Goal: Task Accomplishment & Management: Complete application form

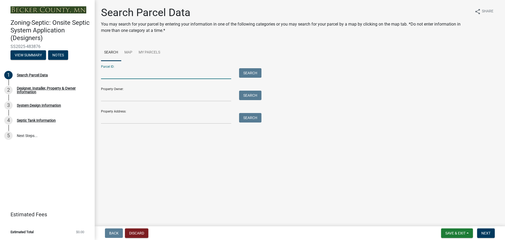
click at [119, 71] on input "Parcel ID:" at bounding box center [166, 73] width 130 height 11
type input "340085000"
click at [251, 72] on button "Search" at bounding box center [250, 72] width 22 height 9
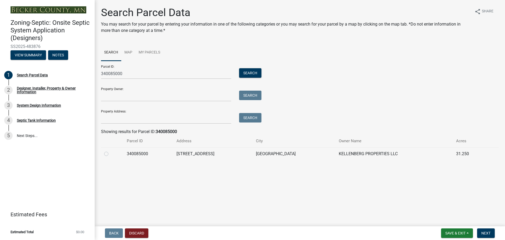
click at [111, 151] on label at bounding box center [111, 151] width 0 height 0
click at [111, 153] on input "radio" at bounding box center [112, 152] width 3 height 3
radio input "true"
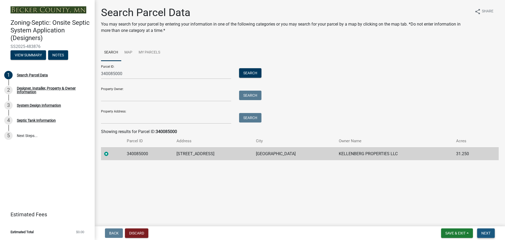
click at [488, 232] on span "Next" at bounding box center [486, 233] width 9 height 4
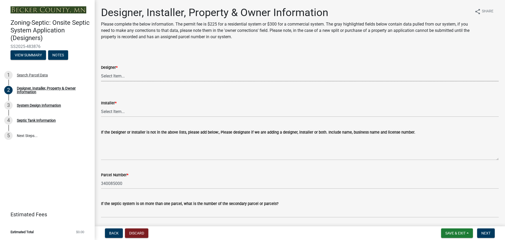
click at [107, 75] on select "Select Item... OTHER – Not listed (please add in next field and we will add to …" at bounding box center [300, 76] width 398 height 11
click at [101, 71] on select "Select Item... OTHER – Not listed (please add in next field and we will add to …" at bounding box center [300, 76] width 398 height 11
select select "052d1fee-637d-4579-bc4f-77fd165c753d"
click at [121, 114] on select "Select Item... OTHER – Not listed (please add in next field and we will add to …" at bounding box center [300, 111] width 398 height 11
click at [101, 106] on select "Select Item... OTHER – Not listed (please add in next field and we will add to …" at bounding box center [300, 111] width 398 height 11
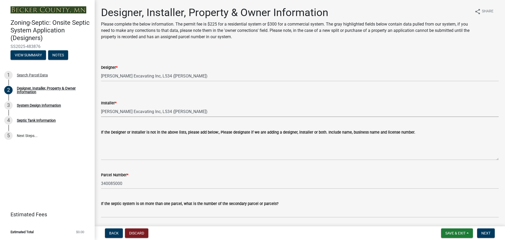
select select "962b3b7d-58ef-41da-b157-23648dcd342f"
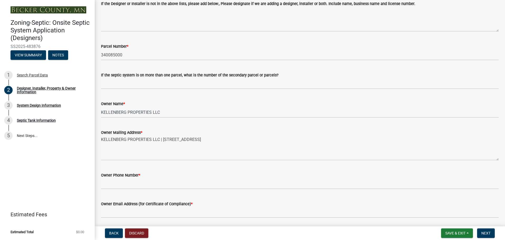
scroll to position [132, 0]
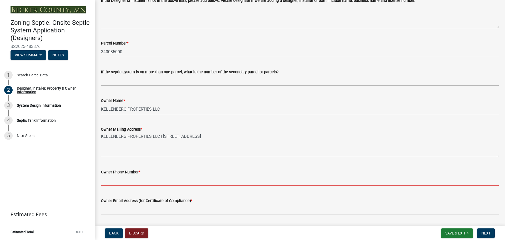
click at [124, 175] on input "Owner Phone Number *" at bounding box center [300, 180] width 398 height 11
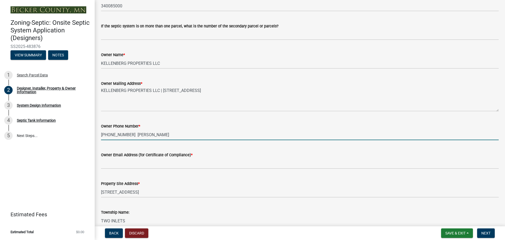
scroll to position [184, 0]
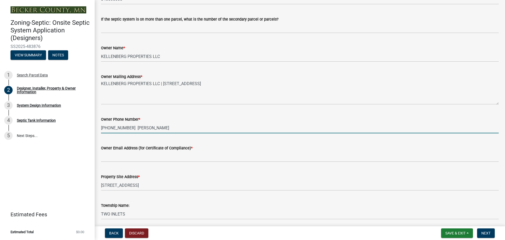
type input "[PHONE_NUMBER] [PERSON_NAME]"
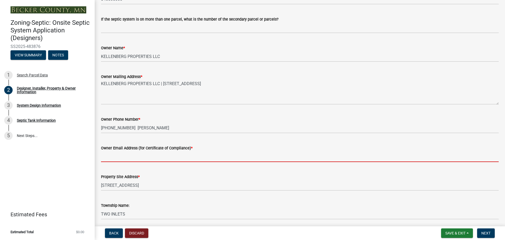
click at [119, 156] on input "Owner Email Address (for Certificate of Compliance) *" at bounding box center [300, 156] width 398 height 11
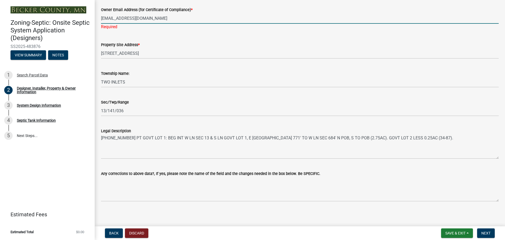
scroll to position [325, 0]
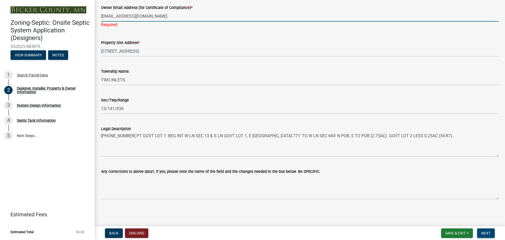
type input "[EMAIL_ADDRESS][DOMAIN_NAME]"
click at [486, 232] on span "Next" at bounding box center [486, 233] width 9 height 4
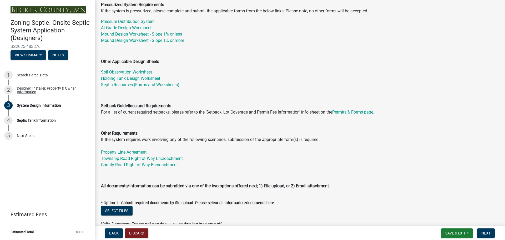
scroll to position [105, 0]
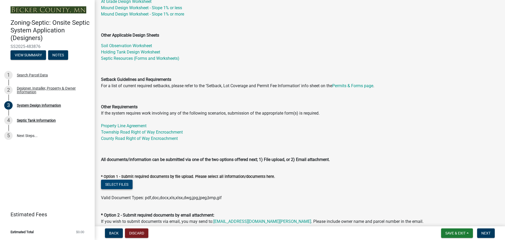
click at [115, 185] on button "Select files" at bounding box center [117, 183] width 32 height 9
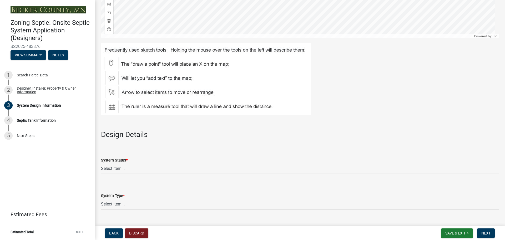
scroll to position [579, 0]
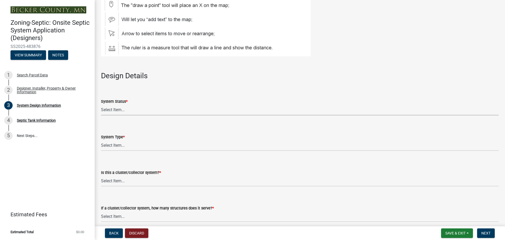
click at [116, 109] on select "Select Item... No Existing System Replacement System Failing System (Cesspool, …" at bounding box center [300, 109] width 398 height 11
click at [101, 104] on select "Select Item... No Existing System Replacement System Failing System (Cesspool, …" at bounding box center [300, 109] width 398 height 11
select select "55497d75-c43f-4635-a730-e0737ce05d56"
click at [128, 147] on select "Select Item... Type I Type II Type III Type IV Type V" at bounding box center [300, 145] width 398 height 11
click at [101, 140] on select "Select Item... Type I Type II Type III Type IV Type V" at bounding box center [300, 145] width 398 height 11
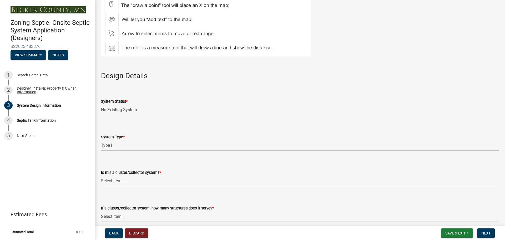
select select "25258e87-3ef9-4f1c-a5f1-75a1d463abfb"
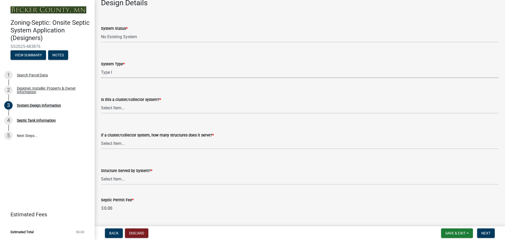
scroll to position [658, 0]
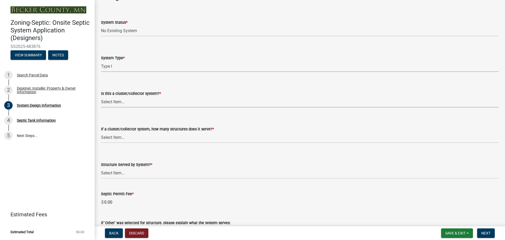
click at [131, 103] on select "Select Item... Yes No" at bounding box center [300, 102] width 398 height 11
click at [101, 97] on select "Select Item... Yes No" at bounding box center [300, 102] width 398 height 11
select select "011fbff4-a41d-4a75-9bd8-71c7e6c69e0d"
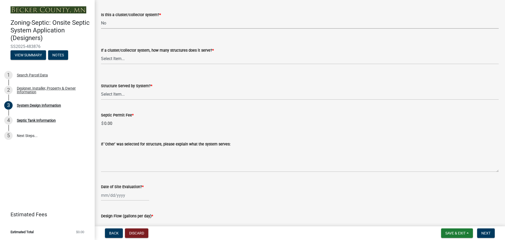
scroll to position [737, 0]
click at [114, 58] on select "Select Item... Not a cluster/collector system 1 2 3 4 5 6 7 8 9 10" at bounding box center [300, 58] width 398 height 11
click at [101, 53] on select "Select Item... Not a cluster/collector system 1 2 3 4 5 6 7 8 9 10" at bounding box center [300, 58] width 398 height 11
select select "85fdfef2-2683-4311-b5d5-5505f6411127"
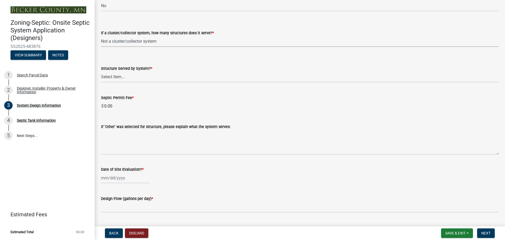
scroll to position [763, 0]
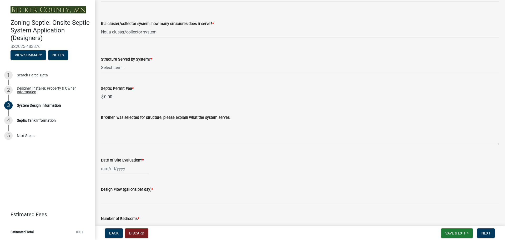
click at [128, 68] on select "Select Item... Commercial Resort Commercial - Non Resort Other Full-Time Dwelli…" at bounding box center [300, 67] width 398 height 11
click at [101, 62] on select "Select Item... Commercial Resort Commercial - Non Resort Other Full-Time Dwelli…" at bounding box center [300, 67] width 398 height 11
select select "5f5ec879-174d-4fcc-b42a-8159be232645"
click at [116, 171] on div at bounding box center [125, 168] width 48 height 11
select select "9"
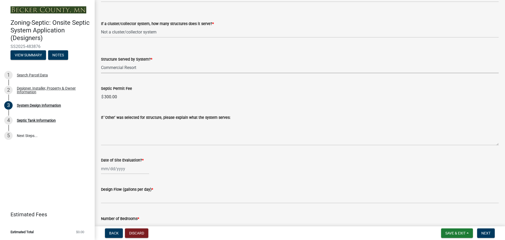
select select "2025"
click at [123, 142] on div "24" at bounding box center [123, 140] width 8 height 8
type input "[DATE]"
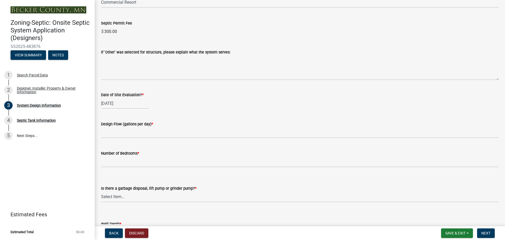
scroll to position [842, 0]
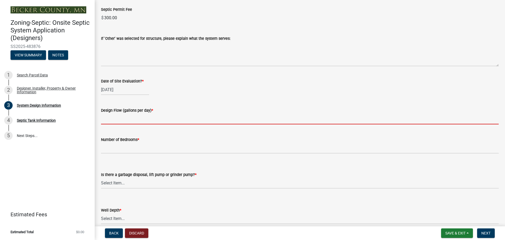
click at [108, 119] on input "text" at bounding box center [300, 118] width 398 height 11
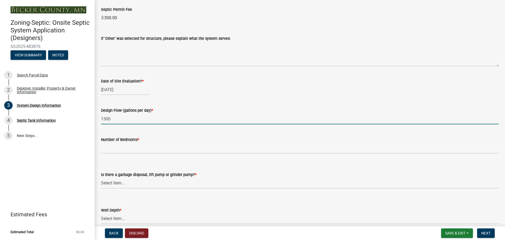
type input "1300"
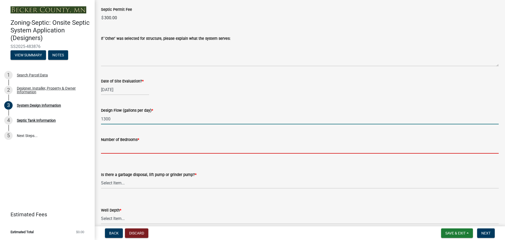
click at [114, 147] on input "Number of Bedrooms *" at bounding box center [300, 148] width 398 height 11
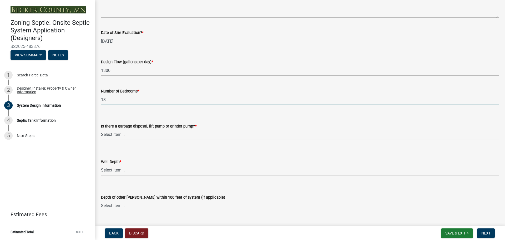
scroll to position [895, 0]
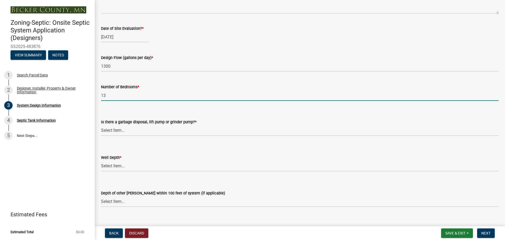
type input "13"
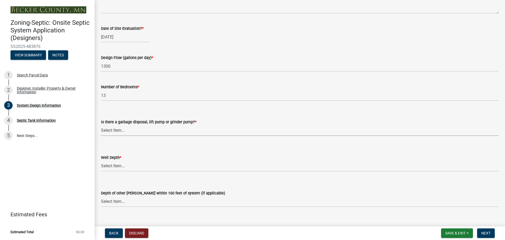
click at [132, 131] on select "Select Item... Yes No" at bounding box center [300, 130] width 398 height 11
click at [101, 125] on select "Select Item... Yes No" at bounding box center [300, 130] width 398 height 11
select select "ba735beb-519e-40f0-ae20-62d65fc4c46b"
click at [120, 164] on select "Select Item... Deep Well Shallow Well Well not yet installed - To be drilled No…" at bounding box center [300, 166] width 398 height 11
click at [101, 161] on select "Select Item... Deep Well Shallow Well Well not yet installed - To be drilled No…" at bounding box center [300, 166] width 398 height 11
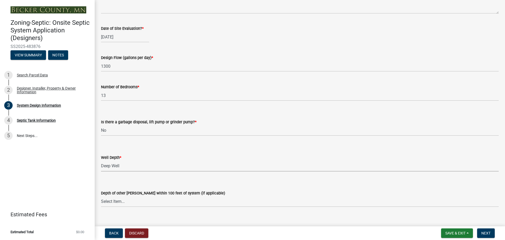
select select "ef698bf5-6172-44c1-9ffb-522c07469aed"
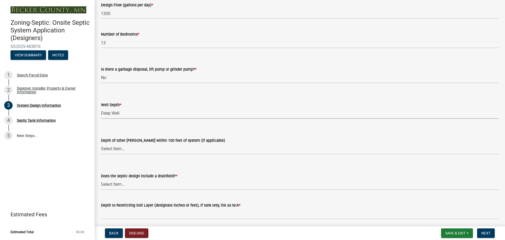
scroll to position [974, 0]
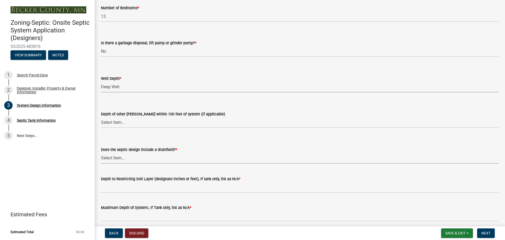
click at [121, 157] on select "Select Item... Yes No Existing - COC must by submitted" at bounding box center [300, 158] width 398 height 11
click at [101, 153] on select "Select Item... Yes No Existing - COC must by submitted" at bounding box center [300, 158] width 398 height 11
select select "a0c59fcd-b61c-4c3a-90a8-e70849750c47"
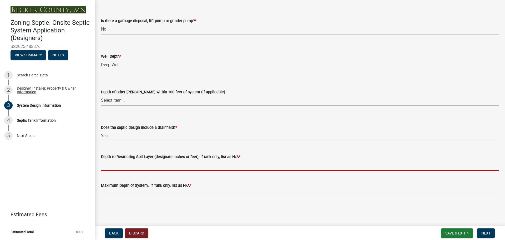
click at [128, 166] on input "Depth to Restricting Soil Layer (designate inches or feet), If tank only, list …" at bounding box center [300, 165] width 398 height 11
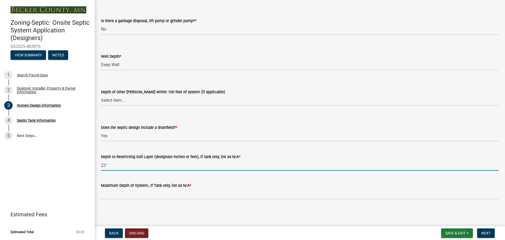
type input "22""
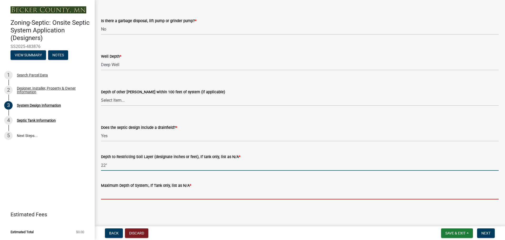
click at [121, 190] on input "Maximum Depth of System:, If Tank only, list as N/A *" at bounding box center [300, 193] width 398 height 11
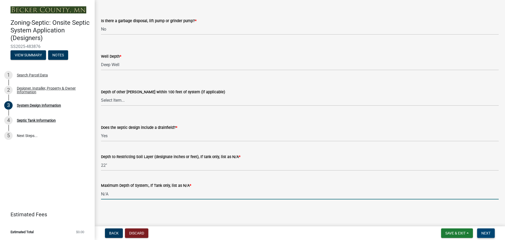
type input "N/A"
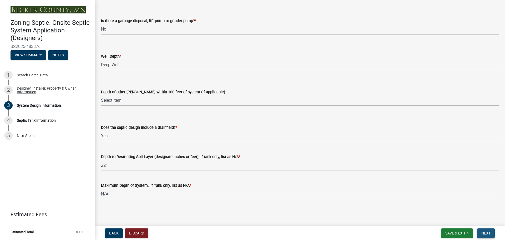
click at [485, 231] on span "Next" at bounding box center [486, 233] width 9 height 4
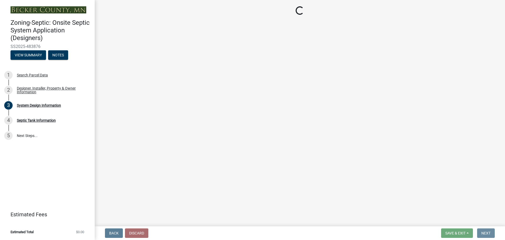
scroll to position [0, 0]
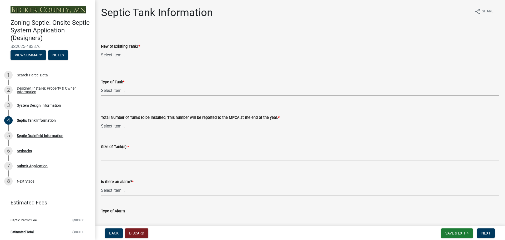
click at [125, 55] on select "Select Item... New Existing Both -New and Existing Tank" at bounding box center [300, 54] width 398 height 11
click at [101, 49] on select "Select Item... New Existing Both -New and Existing Tank" at bounding box center [300, 54] width 398 height 11
select select "e20c0fde-eb8f-4df0-bed0-a0cef743e9ae"
click at [123, 92] on select "Select Item... Single Septic Tank Compartmented Tank Single Tank plus Compartme…" at bounding box center [300, 90] width 398 height 11
click at [101, 85] on select "Select Item... Single Septic Tank Compartmented Tank Single Tank plus Compartme…" at bounding box center [300, 90] width 398 height 11
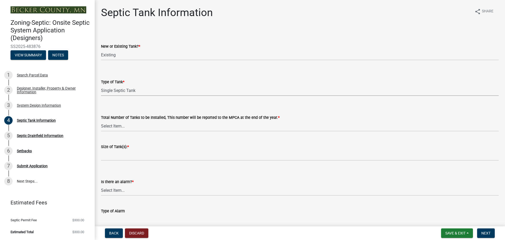
select select "755580e7-6a23-4f31-b987-1fba436fc27e"
click at [132, 126] on select "Select Item... 0 1 2 3 4" at bounding box center [300, 126] width 398 height 11
click at [101, 121] on select "Select Item... 0 1 2 3 4" at bounding box center [300, 126] width 398 height 11
select select "d0543dda-1f81-4523-8820-7e11934bbfb3"
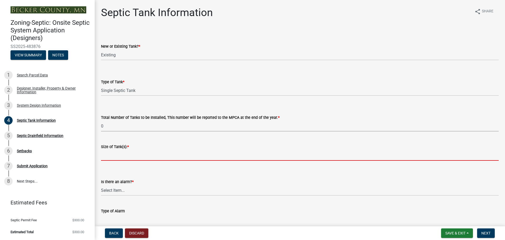
click at [115, 153] on input "Size of Tank(s): *" at bounding box center [300, 155] width 398 height 11
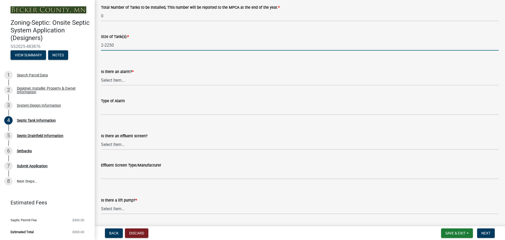
scroll to position [104, 0]
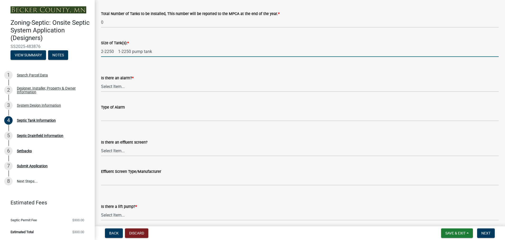
type input "2-2250 1-2250 pump tank"
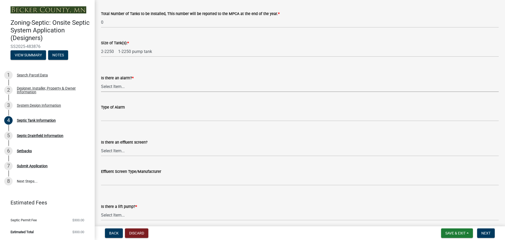
click at [110, 84] on select "Select Item... Yes No" at bounding box center [300, 86] width 398 height 11
click at [101, 81] on select "Select Item... Yes No" at bounding box center [300, 86] width 398 height 11
select select "c84d9e4c-2287-4d2e-9ef7-9874a7456ee3"
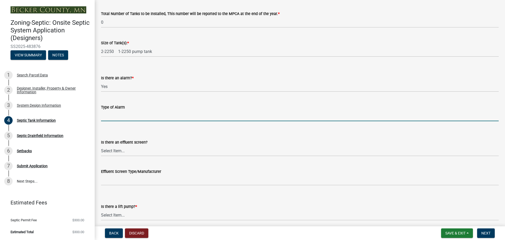
click at [119, 114] on input "Type of Alarm" at bounding box center [300, 115] width 398 height 11
type input "Electric"
click at [127, 151] on select "Select Item... Yes No" at bounding box center [300, 150] width 398 height 11
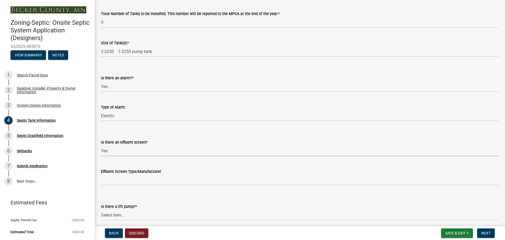
click at [101, 145] on select "Select Item... Yes No" at bounding box center [300, 150] width 398 height 11
click at [112, 151] on select "Select Item... Yes No" at bounding box center [300, 150] width 398 height 11
click at [101, 145] on select "Select Item... Yes No" at bounding box center [300, 150] width 398 height 11
select select "a956bcdf-8f12-4f61-bfc1-a6e229dc0595"
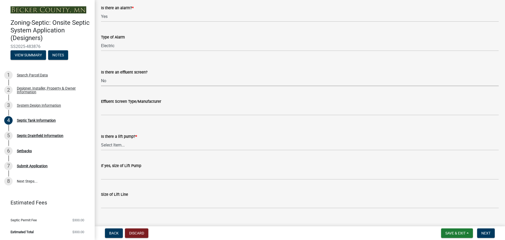
scroll to position [183, 0]
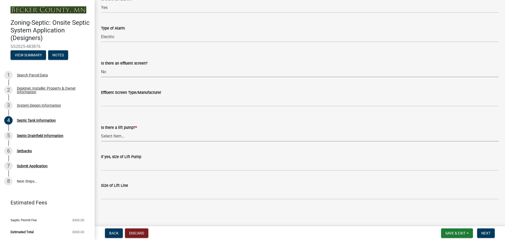
click at [124, 136] on select "Select Item... Yes No" at bounding box center [300, 136] width 398 height 11
click at [101, 131] on select "Select Item... Yes No" at bounding box center [300, 136] width 398 height 11
select select "7b57e397-6881-49c8-9b87-e40bdbeb8239"
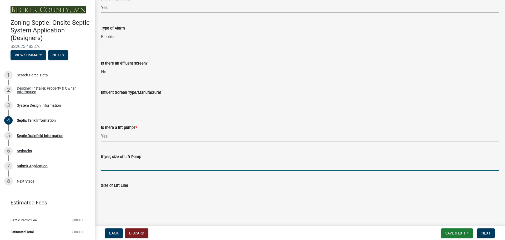
click at [118, 166] on input "If yes, size of Lift Pump" at bounding box center [300, 165] width 398 height 11
type input "[PERSON_NAME] 161"
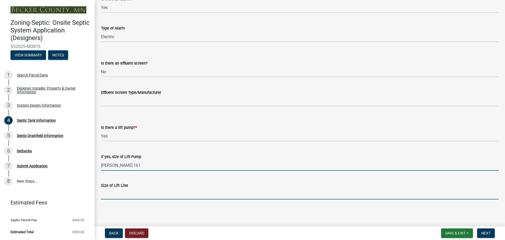
click at [117, 194] on input "Size of Lift Line" at bounding box center [300, 193] width 398 height 11
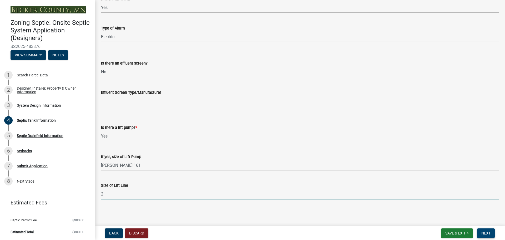
type input "2"
click at [483, 233] on span "Next" at bounding box center [486, 233] width 9 height 4
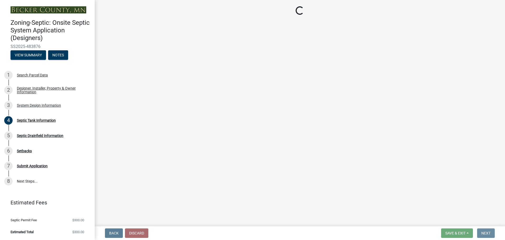
scroll to position [0, 0]
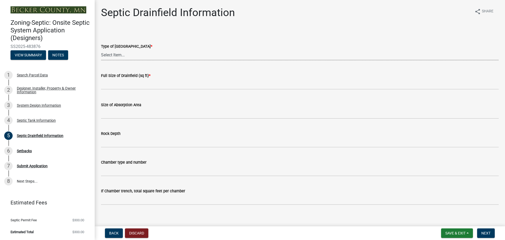
click at [118, 54] on select "Select Item... Chamber Trench Rock Trench Gravelless Mound Pressure Bed Seepage…" at bounding box center [300, 54] width 398 height 11
click at [101, 49] on select "Select Item... Chamber Trench Rock Trench Gravelless Mound Pressure Bed Seepage…" at bounding box center [300, 54] width 398 height 11
select select "757b77d3-357c-421c-8450-4fc78db4eecb"
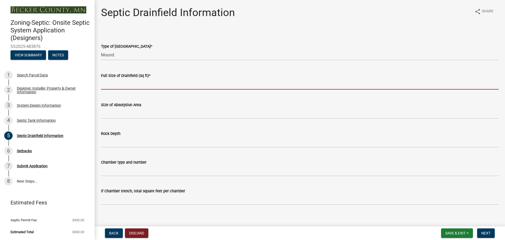
click at [135, 80] on input "text" at bounding box center [300, 84] width 398 height 11
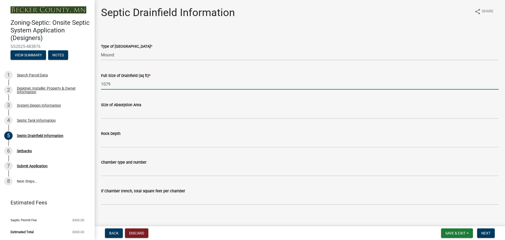
scroll to position [79, 0]
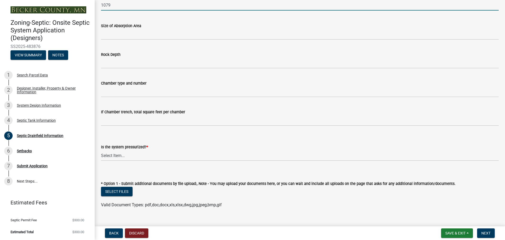
type input "1079"
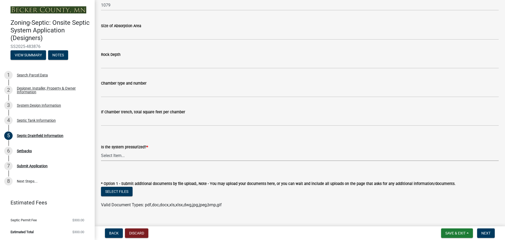
click at [141, 153] on select "Select Item... Yes No" at bounding box center [300, 155] width 398 height 11
click at [101, 150] on select "Select Item... Yes No" at bounding box center [300, 155] width 398 height 11
select select "366d546d-8bc3-42fb-bca7-8a9455861f61"
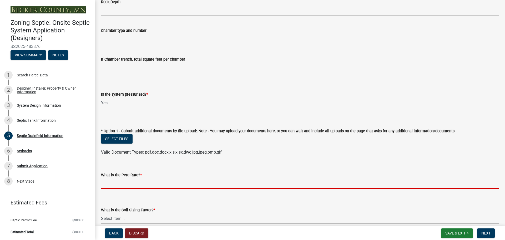
click at [111, 184] on input "What is the Perc Rate? *" at bounding box center [300, 183] width 398 height 11
type input "N/A"
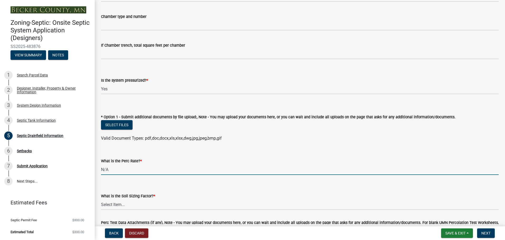
scroll to position [158, 0]
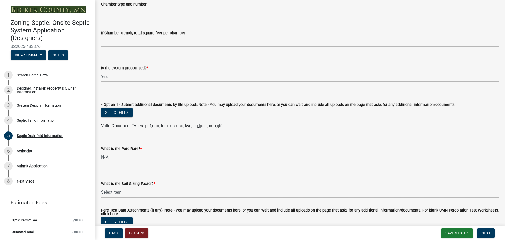
click at [118, 190] on select "Select Item... 0.00 0.24 0.45 0.50 0.60 0.78 .83 1.27 1.67" at bounding box center [300, 192] width 398 height 11
click at [101, 187] on select "Select Item... 0.00 0.24 0.45 0.50 0.60 0.78 .83 1.27 1.67" at bounding box center [300, 192] width 398 height 11
select select "dac4ac35-55b4-499a-b025-a1e3fbf96bb4"
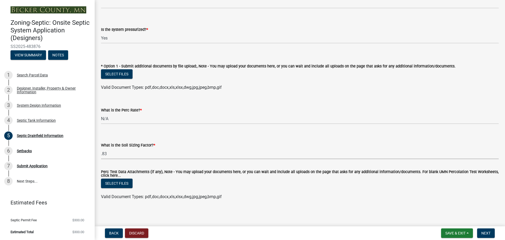
scroll to position [198, 0]
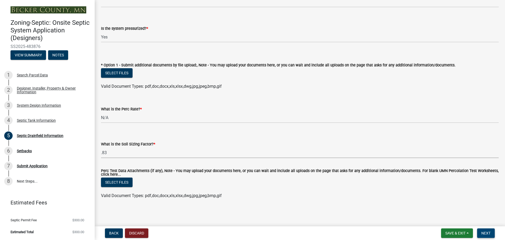
click at [486, 231] on span "Next" at bounding box center [486, 233] width 9 height 4
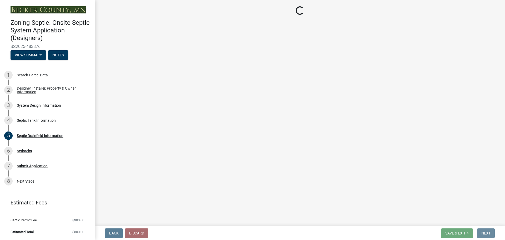
scroll to position [0, 0]
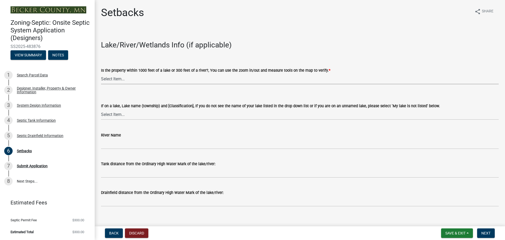
click at [126, 77] on select "Select Item... Yes No" at bounding box center [300, 78] width 398 height 11
click at [101, 73] on select "Select Item... Yes No" at bounding box center [300, 78] width 398 height 11
select select "c245ec0d-8d6f-4710-ab2b-b3aa70611708"
click at [151, 115] on select "Select Item... [GEOGRAPHIC_DATA] is not listed below [GEOGRAPHIC_DATA] ([GEOGRA…" at bounding box center [300, 114] width 398 height 11
click at [101, 109] on select "Select Item... [GEOGRAPHIC_DATA] is not listed below [GEOGRAPHIC_DATA] ([GEOGRA…" at bounding box center [300, 114] width 398 height 11
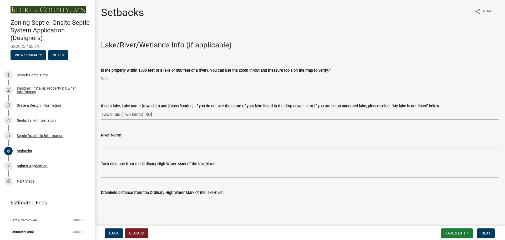
select select "05586454-6942-42a7-824c-6be4fc7d9a07"
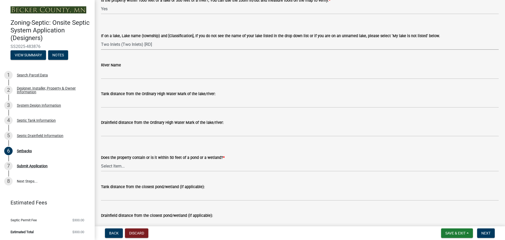
scroll to position [79, 0]
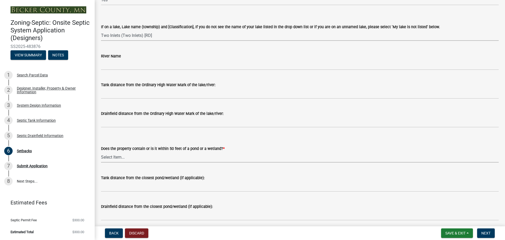
click at [132, 156] on select "Select Item... Yes No" at bounding box center [300, 157] width 398 height 11
click at [101, 152] on select "Select Item... Yes No" at bounding box center [300, 157] width 398 height 11
select select "23044af5-43bb-4cf5-8aef-2716db2ce5fc"
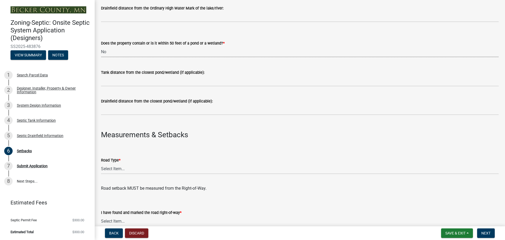
scroll to position [211, 0]
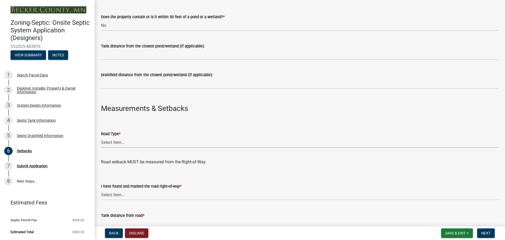
click at [110, 143] on select "Select Item... State County Public / Township Private Easement [GEOGRAPHIC_DATA]" at bounding box center [300, 142] width 398 height 11
click at [101, 137] on select "Select Item... State County Public / Township Private Easement [GEOGRAPHIC_DATA]" at bounding box center [300, 142] width 398 height 11
select select "341aaaa4-06c5-40e5-817d-62b65c9e97ec"
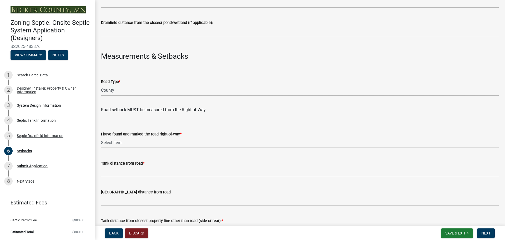
scroll to position [263, 0]
click at [124, 143] on select "Select Item... Yes No" at bounding box center [300, 142] width 398 height 11
click at [101, 137] on select "Select Item... Yes No" at bounding box center [300, 142] width 398 height 11
select select "a3ce498e-f8b1-44e2-889e-c4968ac74b5a"
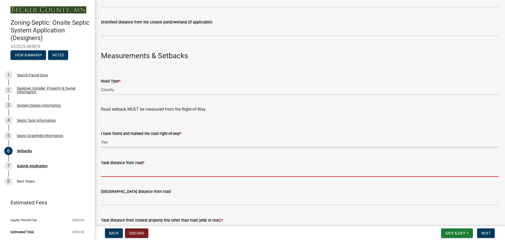
click at [127, 171] on input "Tank distance from road *" at bounding box center [300, 171] width 398 height 11
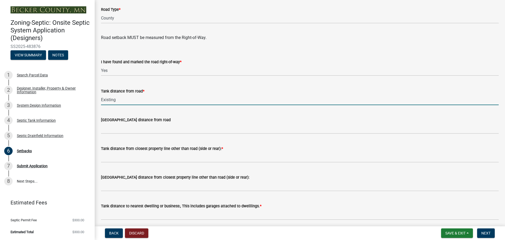
scroll to position [342, 0]
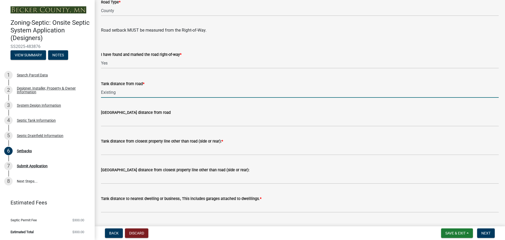
type input "Existing"
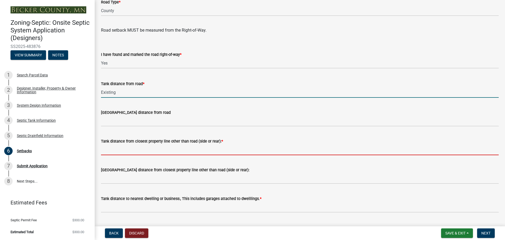
click at [127, 152] on input "Tank distance from closest property line other than road (side or rear): *" at bounding box center [300, 149] width 398 height 11
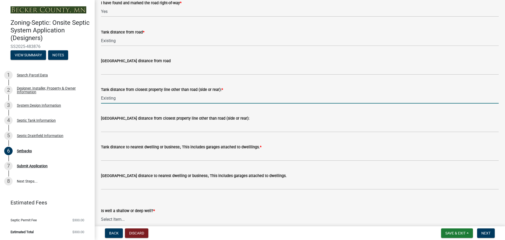
scroll to position [395, 0]
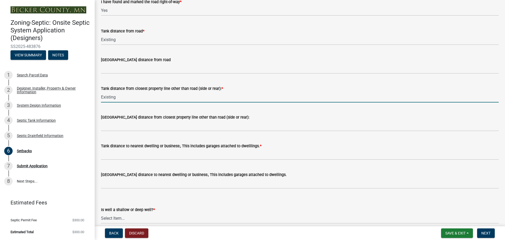
type input "Existing"
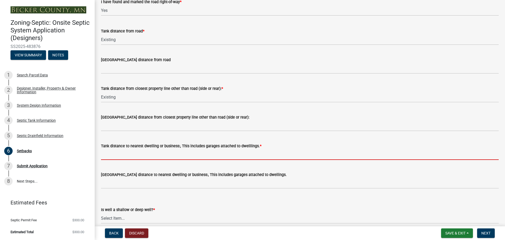
click at [132, 154] on input "Tank distance to nearest dwelling or business:, This includes garages attached …" at bounding box center [300, 154] width 398 height 11
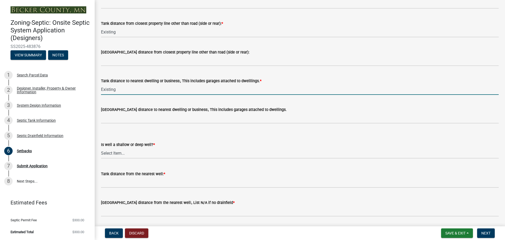
scroll to position [474, 0]
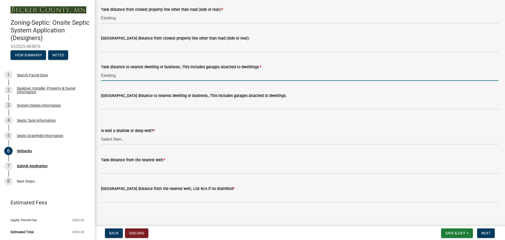
type input "Existing"
click at [119, 138] on select "Select Item... Deep Well Shallow Well No Well - Connected or to be connected to…" at bounding box center [300, 139] width 398 height 11
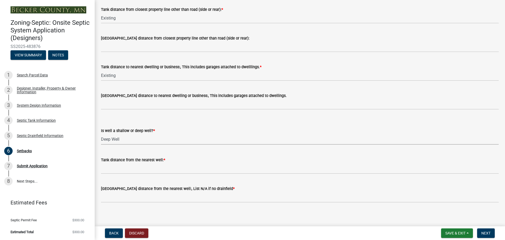
click at [101, 134] on select "Select Item... Deep Well Shallow Well No Well - Connected or to be connected to…" at bounding box center [300, 139] width 398 height 11
select select "cf78f1da-f066-4305-88a2-864abad1fa52"
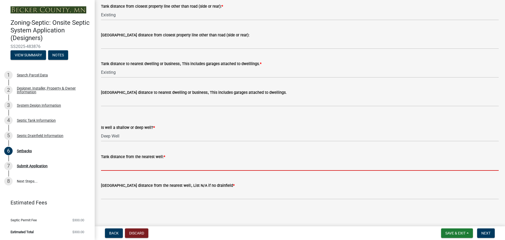
click at [136, 166] on input "Tank distance from the nearest well: *" at bounding box center [300, 165] width 398 height 11
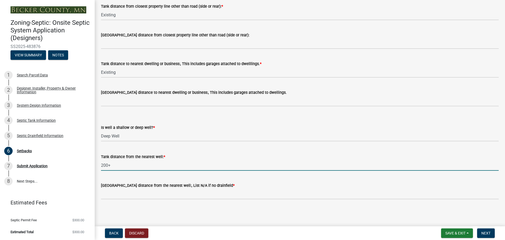
type input "200+"
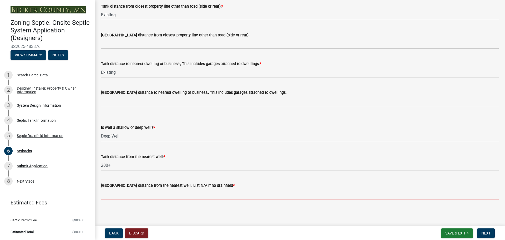
click at [127, 196] on input "[GEOGRAPHIC_DATA] distance from the nearest well:, List N/A if no drainfield *" at bounding box center [300, 193] width 398 height 11
click at [246, 143] on wm-data-entity-input "Is well a shallow or deep well? * Select Item... Deep Well Shallow Well No Well…" at bounding box center [300, 129] width 398 height 36
click at [114, 195] on input "[GEOGRAPHIC_DATA] distance from the nearest well:, List N/A if no drainfield *" at bounding box center [300, 193] width 398 height 11
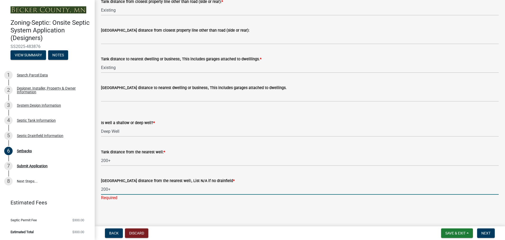
scroll to position [483, 0]
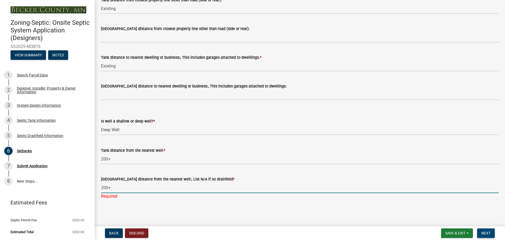
type input "200+"
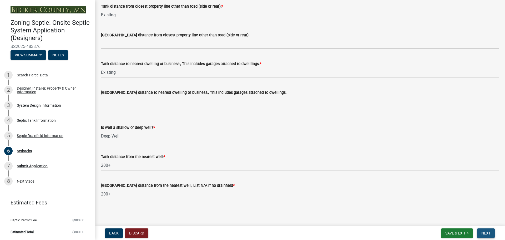
click at [487, 234] on span "Next" at bounding box center [486, 233] width 9 height 4
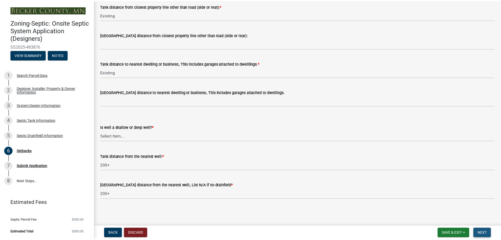
scroll to position [0, 0]
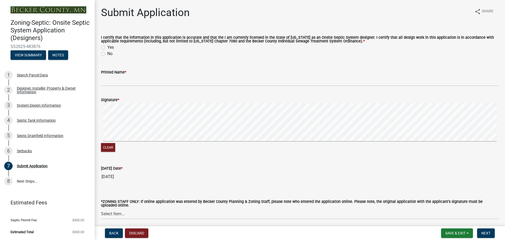
click at [107, 47] on label "Yes" at bounding box center [110, 47] width 7 height 6
click at [107, 47] on input "Yes" at bounding box center [108, 45] width 3 height 3
radio input "true"
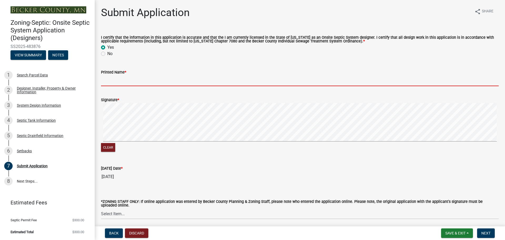
click at [124, 78] on input "Printed Name *" at bounding box center [300, 80] width 398 height 11
type input "[PERSON_NAME]"
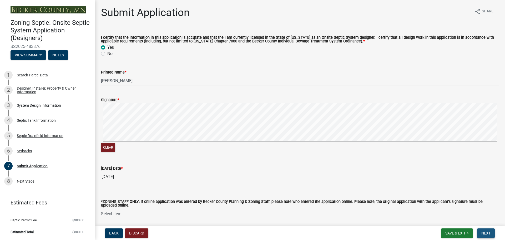
click at [488, 233] on span "Next" at bounding box center [486, 233] width 9 height 4
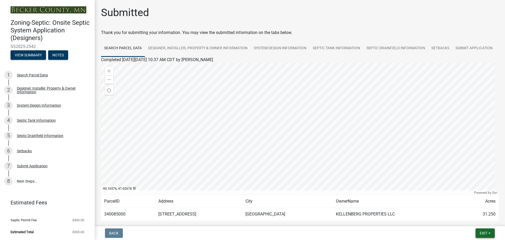
click at [486, 235] on button "Exit" at bounding box center [485, 232] width 19 height 9
click at [478, 218] on button "Save & Exit" at bounding box center [474, 219] width 42 height 13
